Goal: Task Accomplishment & Management: Use online tool/utility

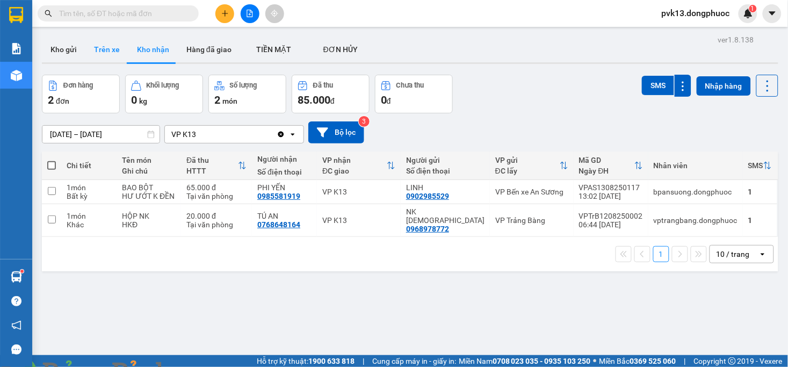
click at [111, 49] on button "Trên xe" at bounding box center [106, 50] width 43 height 26
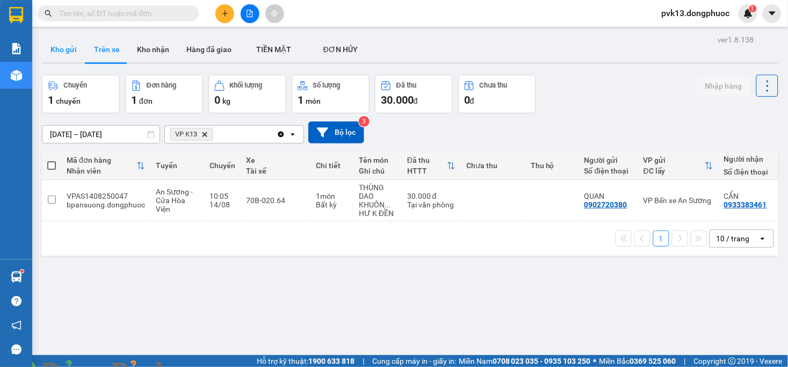
click at [63, 51] on button "Kho gửi" at bounding box center [63, 50] width 43 height 26
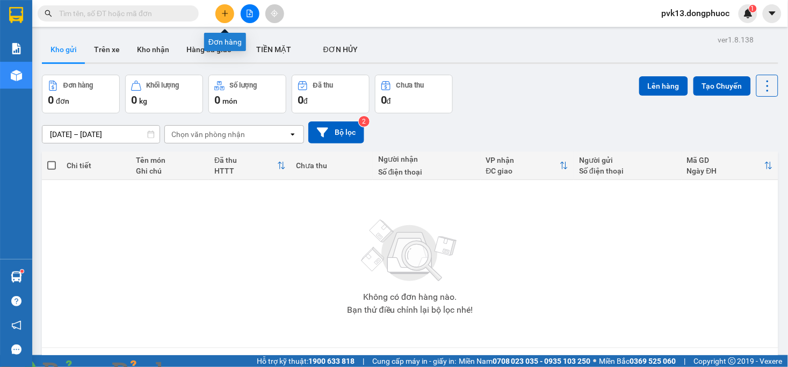
click at [217, 16] on button at bounding box center [224, 13] width 19 height 19
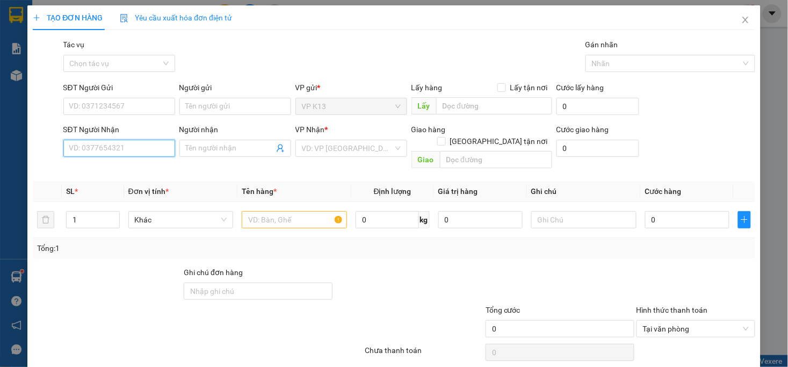
click at [121, 145] on input "SĐT Người Nhận" at bounding box center [119, 148] width 112 height 17
click at [92, 108] on input "SĐT Người Gửi" at bounding box center [119, 106] width 112 height 17
type input "0374709949"
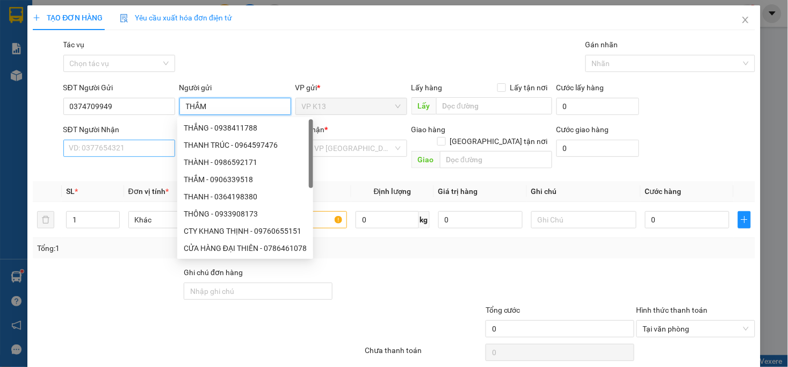
type input "THẮM"
click at [104, 146] on input "SĐT Người Nhận" at bounding box center [119, 148] width 112 height 17
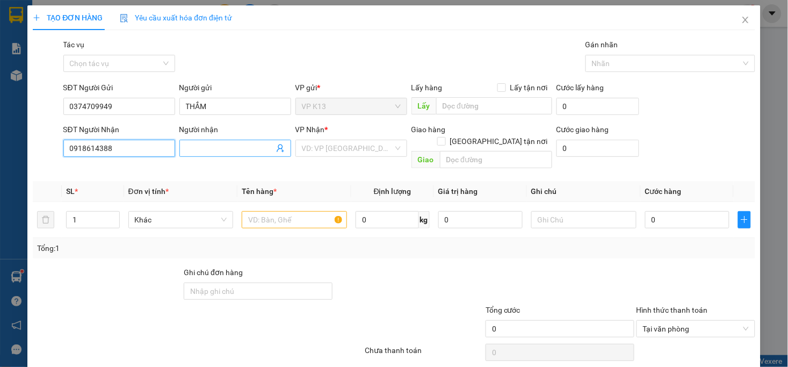
type input "0918614388"
click at [224, 151] on input "Người nhận" at bounding box center [230, 148] width 88 height 12
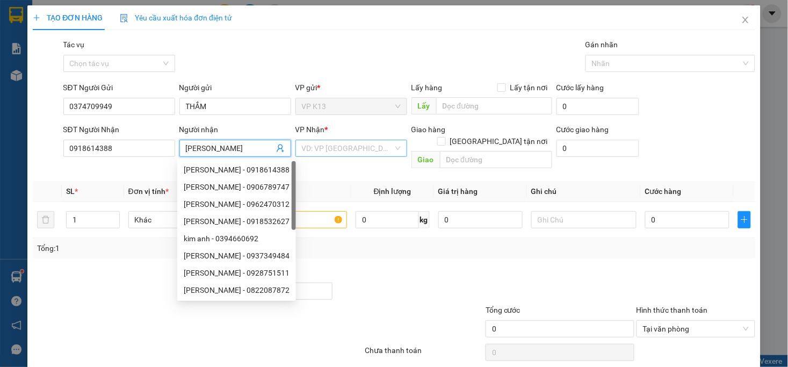
type input "[PERSON_NAME]"
click at [352, 149] on input "search" at bounding box center [347, 148] width 91 height 16
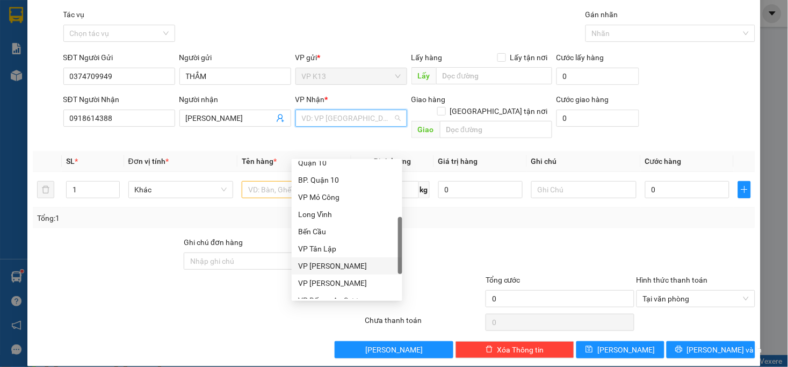
scroll to position [275, 0]
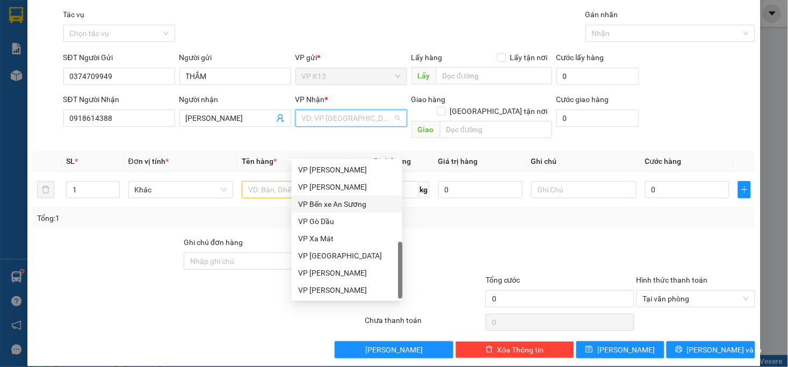
click at [334, 201] on div "VP Bến xe An Sương" at bounding box center [347, 204] width 98 height 12
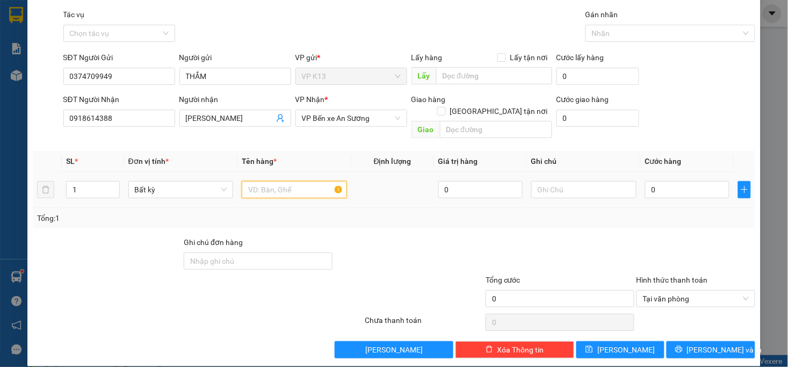
click at [275, 181] on input "text" at bounding box center [294, 189] width 105 height 17
type input "1 BỊCH TP"
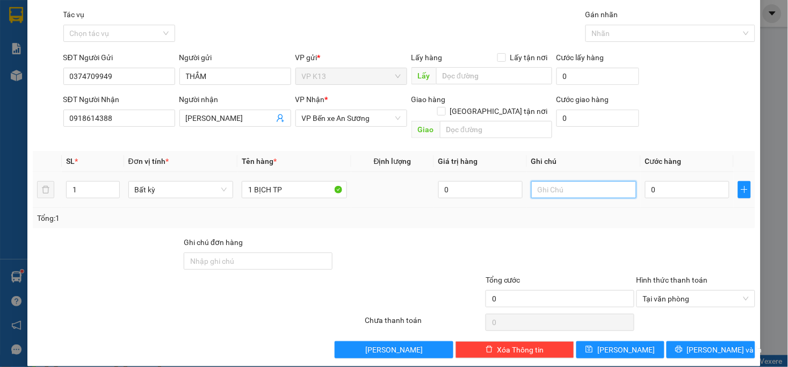
click at [603, 181] on input "text" at bounding box center [583, 189] width 105 height 17
type input "HKĐ"
click at [645, 183] on input "0" at bounding box center [687, 189] width 84 height 17
type input "2"
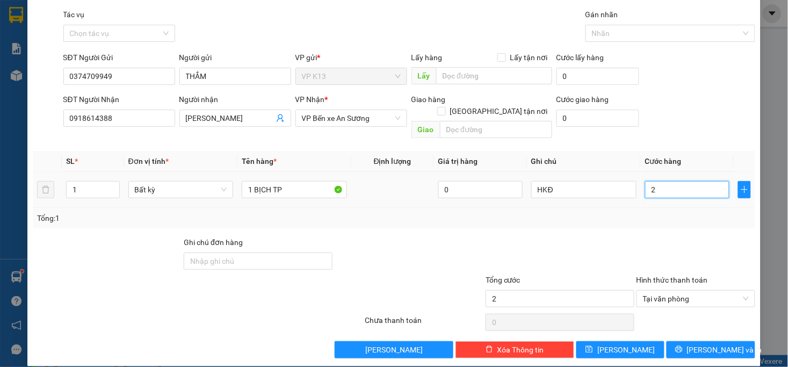
type input "20"
type input "20.000"
click at [630, 212] on div "Tổng: 1" at bounding box center [393, 218] width 713 height 12
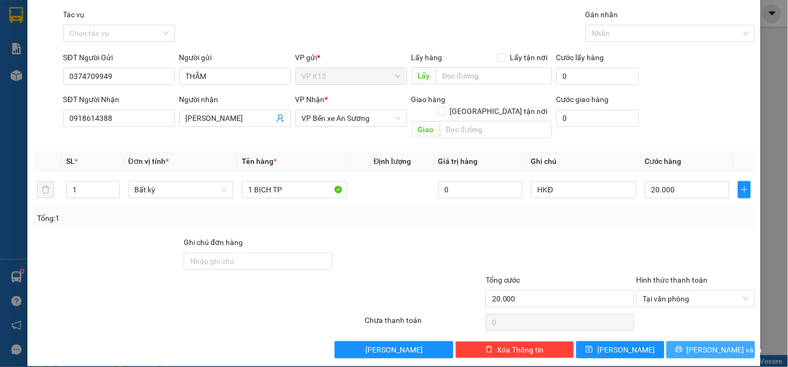
click at [693, 344] on span "[PERSON_NAME] và In" at bounding box center [724, 350] width 75 height 12
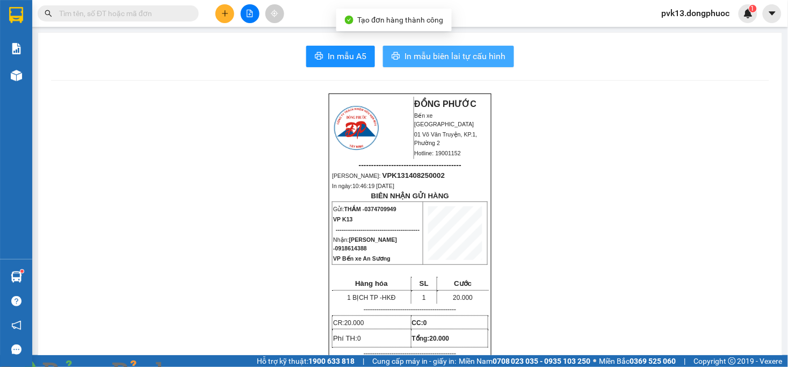
click at [416, 55] on span "In mẫu biên lai tự cấu hình" at bounding box center [454, 55] width 101 height 13
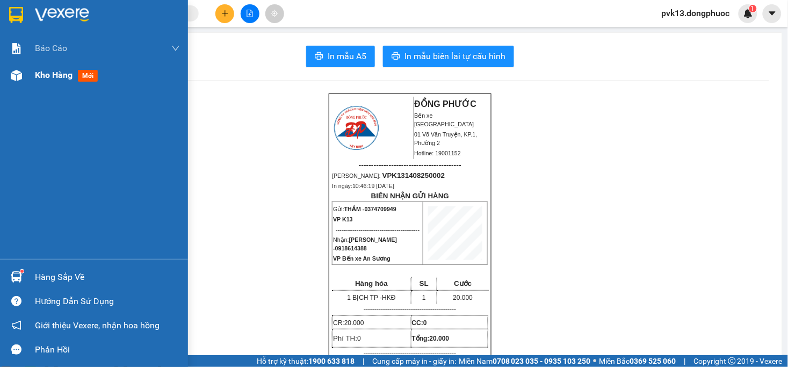
click at [26, 76] on div "Kho hàng mới" at bounding box center [94, 75] width 188 height 27
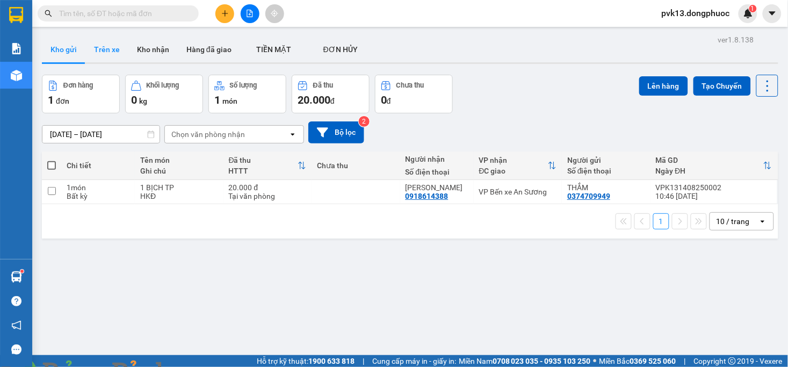
click at [108, 49] on button "Trên xe" at bounding box center [106, 50] width 43 height 26
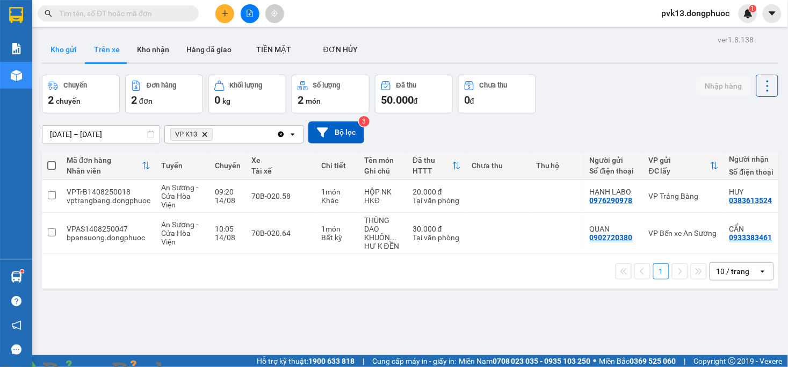
click at [66, 54] on button "Kho gửi" at bounding box center [63, 50] width 43 height 26
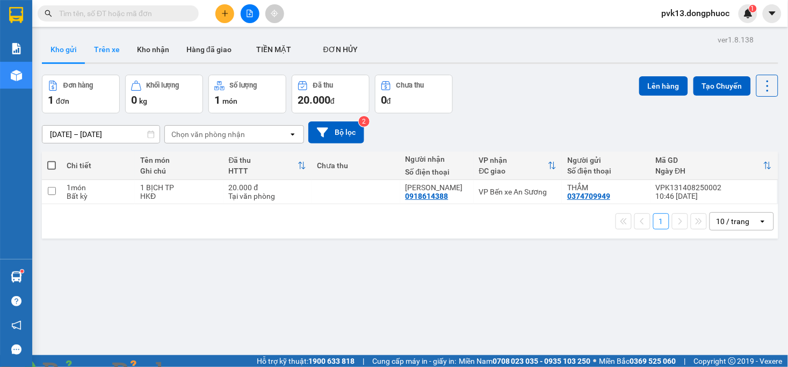
click at [108, 46] on button "Trên xe" at bounding box center [106, 50] width 43 height 26
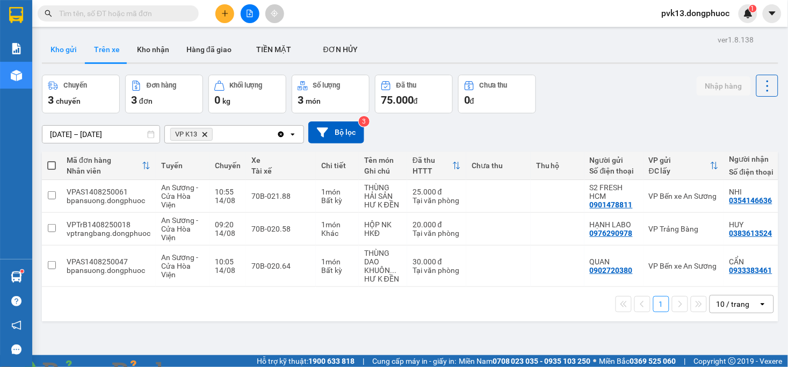
click at [60, 50] on button "Kho gửi" at bounding box center [63, 50] width 43 height 26
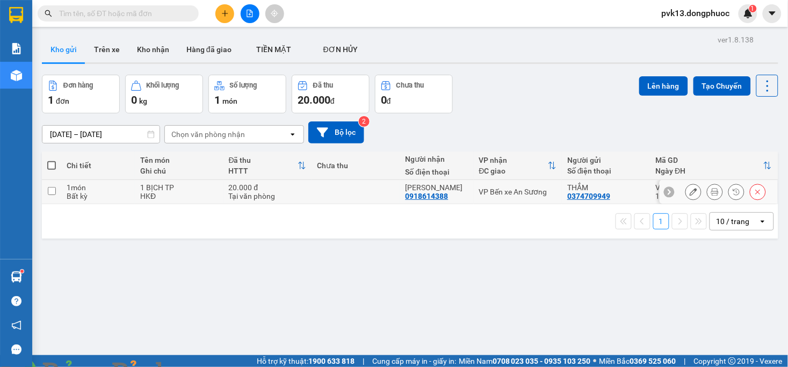
click at [183, 195] on div "HKĐ" at bounding box center [179, 196] width 78 height 9
checkbox input "true"
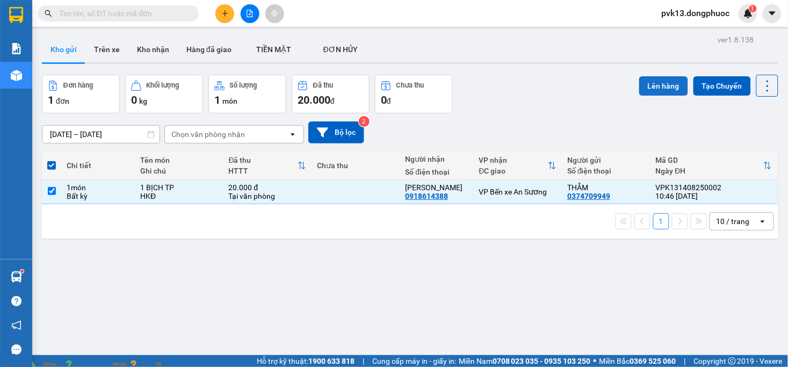
click at [660, 90] on button "Lên hàng" at bounding box center [663, 85] width 49 height 19
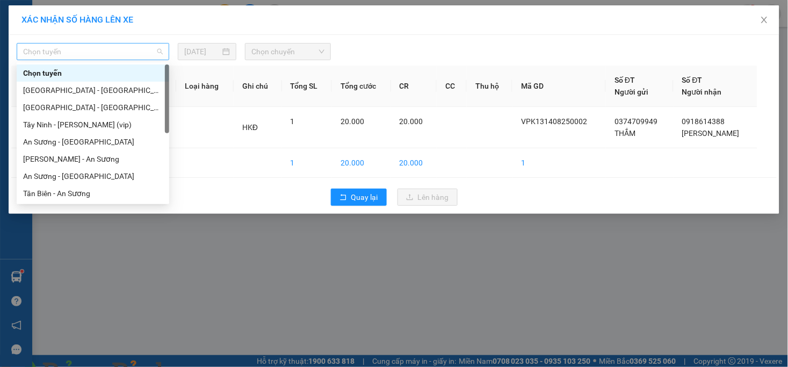
click at [109, 44] on span "Chọn tuyến" at bounding box center [93, 51] width 140 height 16
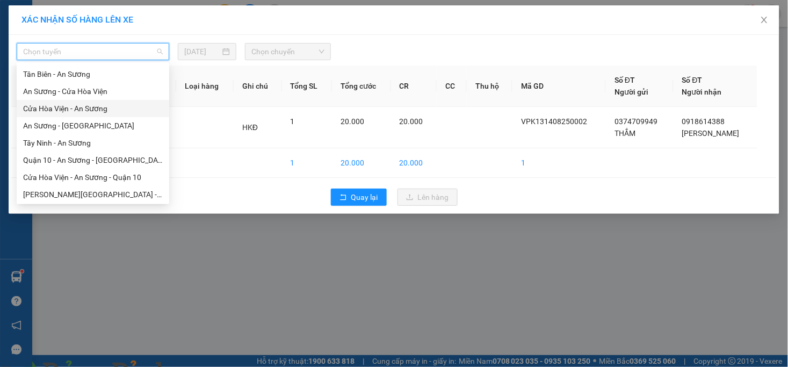
click at [71, 110] on div "Cửa Hòa Viện - An Sương" at bounding box center [93, 109] width 140 height 12
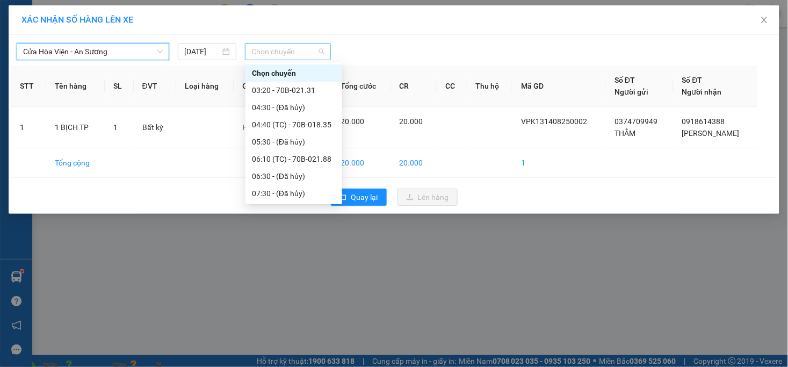
click at [275, 57] on span "Chọn chuyến" at bounding box center [287, 51] width 72 height 16
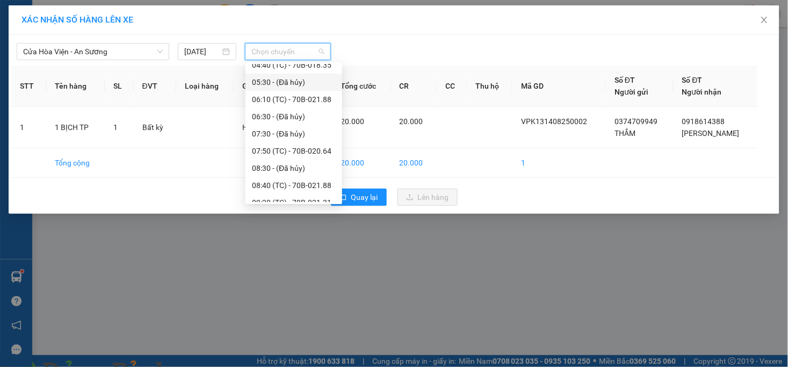
scroll to position [179, 0]
click at [310, 133] on div "11:10 (TC) - 70B-018.35" at bounding box center [294, 135] width 84 height 12
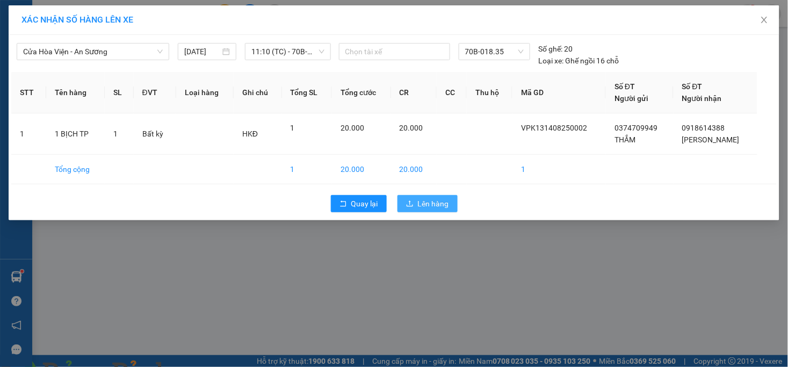
click at [443, 205] on span "Lên hàng" at bounding box center [433, 204] width 31 height 12
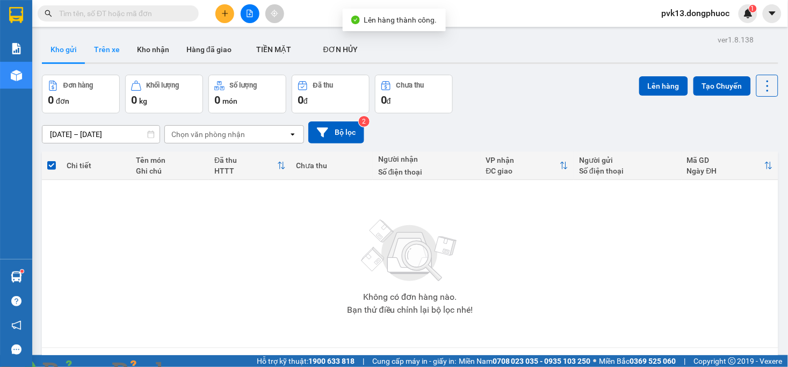
click at [112, 39] on button "Trên xe" at bounding box center [106, 50] width 43 height 26
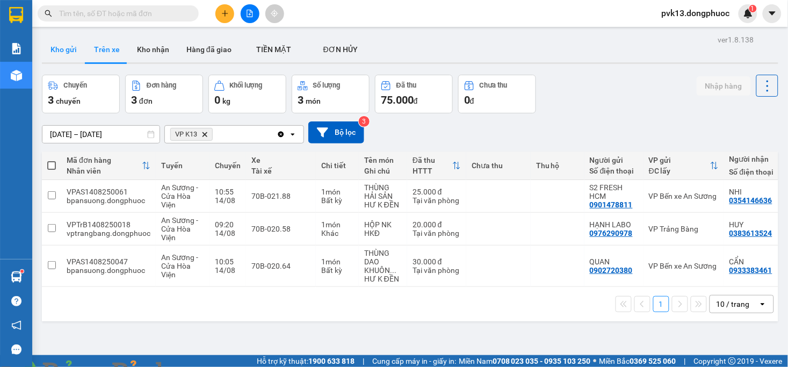
click at [51, 53] on button "Kho gửi" at bounding box center [63, 50] width 43 height 26
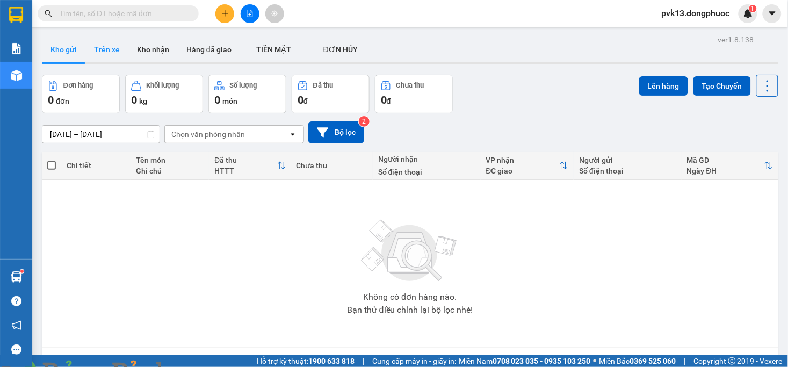
drag, startPoint x: 115, startPoint y: 47, endPoint x: 83, endPoint y: 50, distance: 31.8
click at [114, 47] on button "Trên xe" at bounding box center [106, 50] width 43 height 26
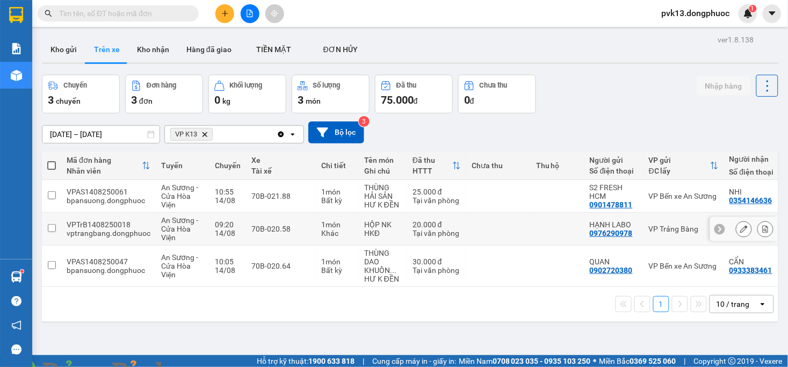
click at [233, 226] on div "09:20" at bounding box center [228, 224] width 26 height 9
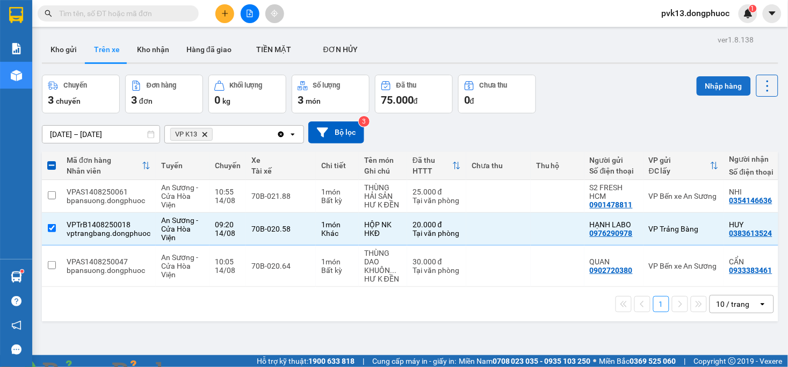
click at [700, 88] on button "Nhập hàng" at bounding box center [723, 85] width 54 height 19
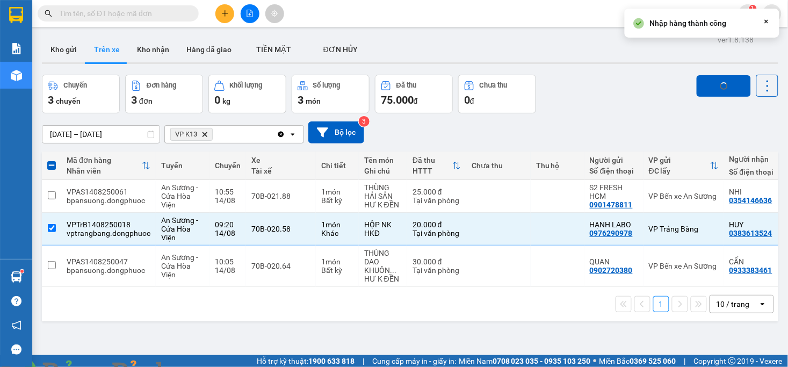
click at [198, 366] on img at bounding box center [194, 373] width 6 height 6
checkbox input "false"
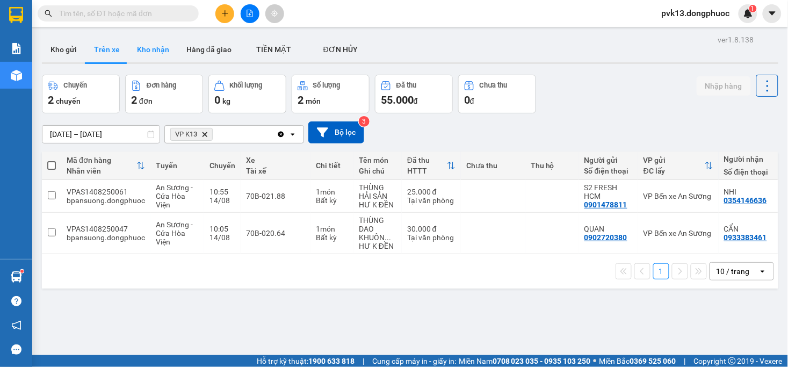
click at [156, 52] on button "Kho nhận" at bounding box center [152, 50] width 49 height 26
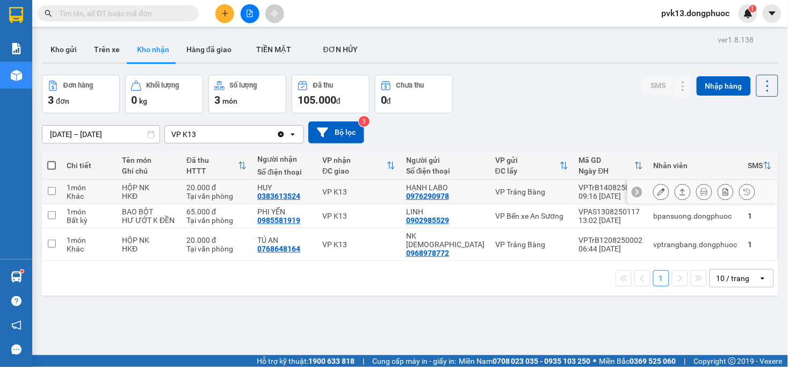
click at [382, 187] on div "VP K13" at bounding box center [358, 191] width 73 height 9
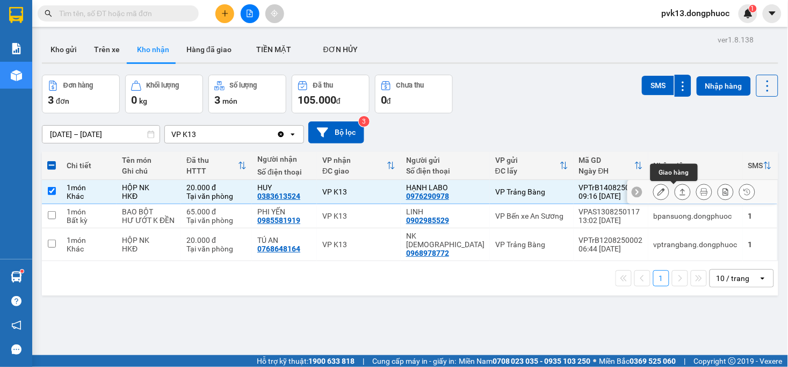
click at [679, 192] on icon at bounding box center [683, 192] width 8 height 8
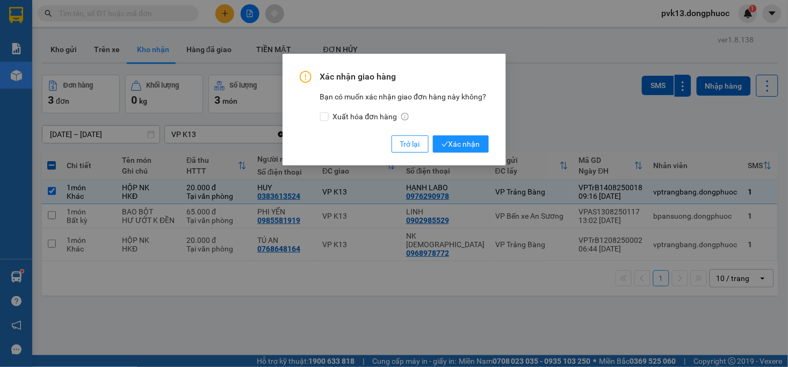
drag, startPoint x: 471, startPoint y: 135, endPoint x: 421, endPoint y: 140, distance: 49.6
click at [470, 135] on button "Xác nhận" at bounding box center [461, 143] width 56 height 17
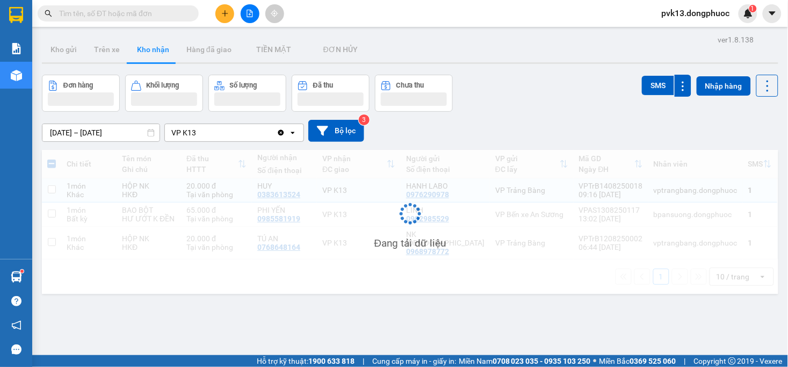
checkbox input "false"
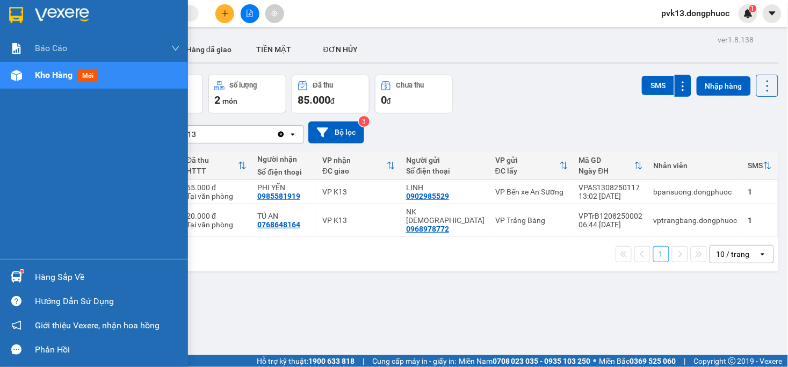
click at [20, 277] on img at bounding box center [16, 276] width 11 height 11
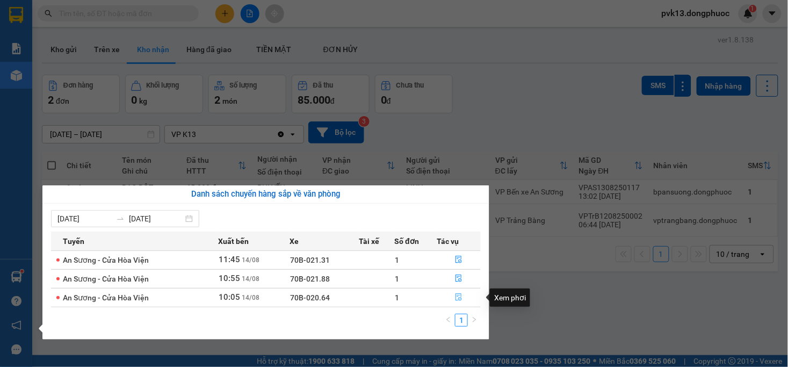
click at [452, 298] on button "button" at bounding box center [459, 297] width 43 height 17
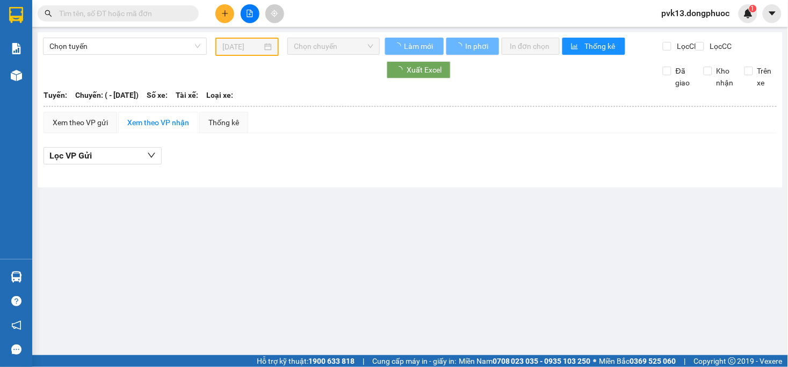
type input "[DATE]"
